Goal: Navigation & Orientation: Find specific page/section

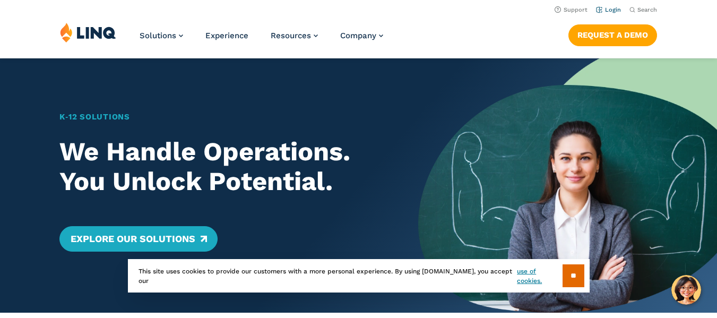
click at [612, 13] on li "Login" at bounding box center [608, 9] width 25 height 12
click at [609, 5] on li "Login" at bounding box center [608, 9] width 25 height 12
click at [610, 8] on link "Login" at bounding box center [608, 9] width 25 height 7
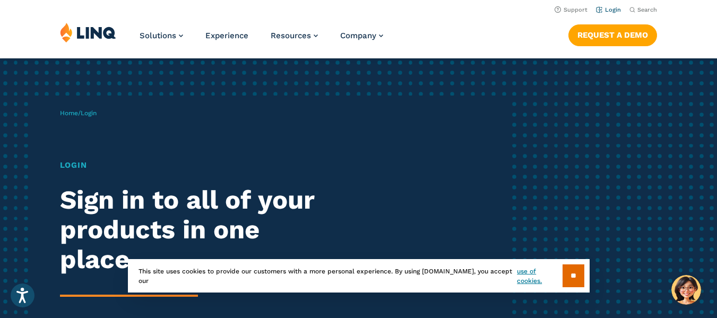
click at [607, 10] on link "Login" at bounding box center [608, 9] width 25 height 7
click at [584, 279] on input "**" at bounding box center [574, 275] width 22 height 23
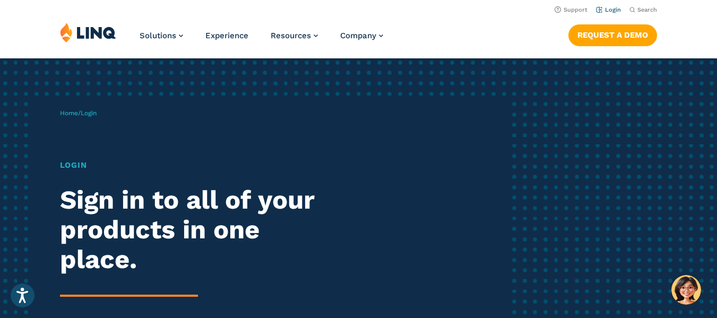
click at [605, 5] on li "Login" at bounding box center [608, 9] width 25 height 12
click at [78, 164] on h1 "Login" at bounding box center [198, 165] width 277 height 12
click at [65, 116] on link "Home" at bounding box center [69, 112] width 18 height 7
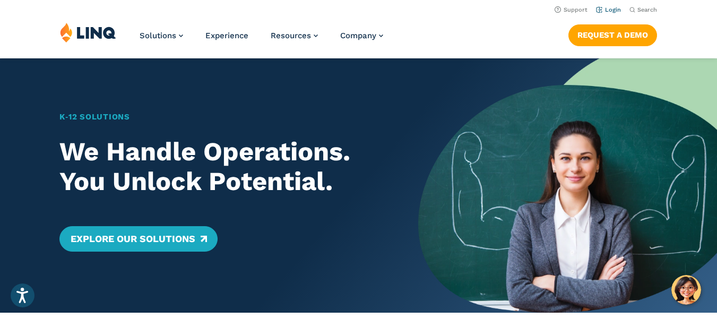
click at [611, 8] on link "Login" at bounding box center [608, 9] width 25 height 7
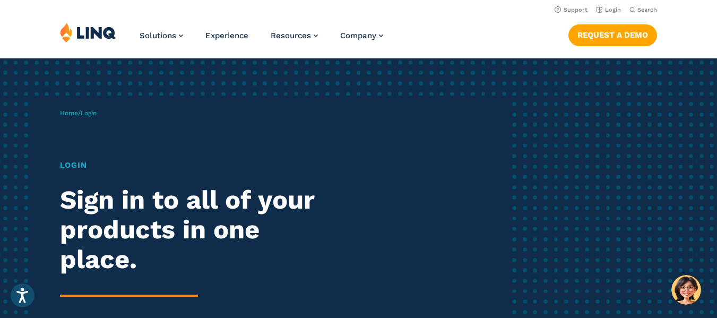
click at [82, 167] on h1 "Login" at bounding box center [198, 165] width 277 height 12
click at [82, 149] on div "Home / Login Login Sign in to all of your products in one place. LINQ brings to…" at bounding box center [284, 243] width 448 height 294
click at [81, 170] on h1 "Login" at bounding box center [198, 165] width 277 height 12
click at [102, 244] on h2 "Sign in to all of your products in one place." at bounding box center [198, 229] width 277 height 89
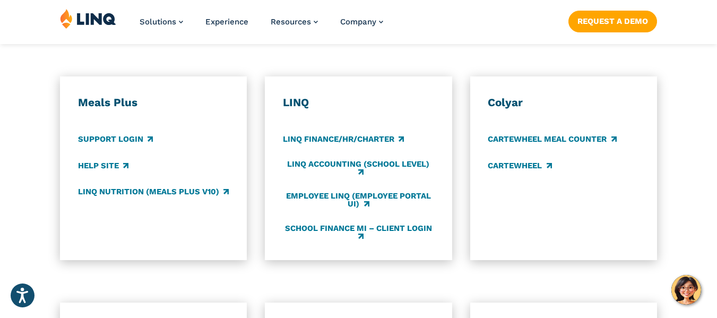
scroll to position [591, 0]
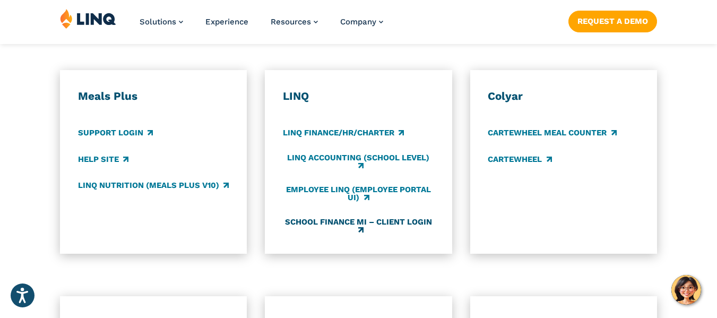
click at [326, 223] on link "School Finance MI – Client Login" at bounding box center [358, 226] width 151 height 18
